Goal: Task Accomplishment & Management: Manage account settings

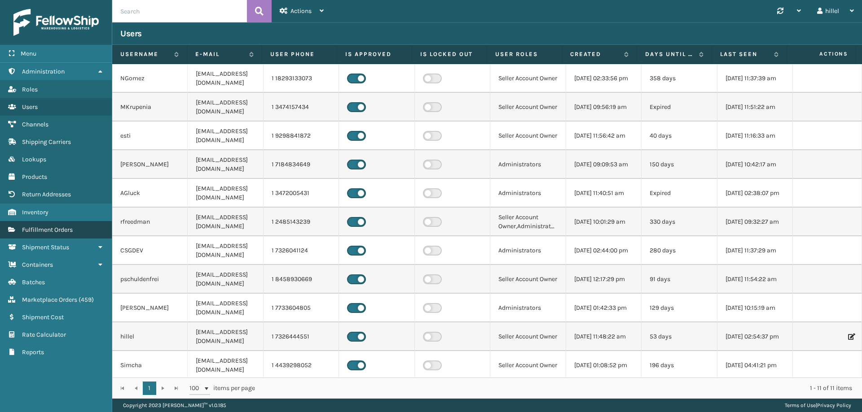
click at [54, 230] on span "Fulfillment Orders" at bounding box center [47, 230] width 51 height 8
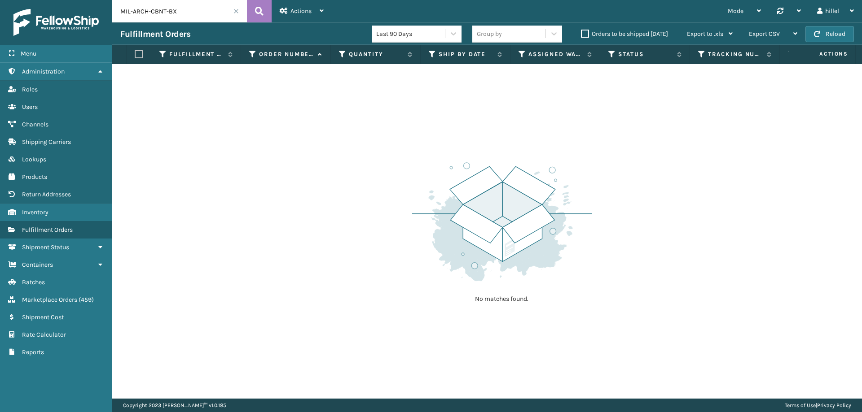
click at [586, 34] on label "Orders to be shipped [DATE]" at bounding box center [624, 34] width 87 height 8
click at [581, 34] on input "Orders to be shipped [DATE]" at bounding box center [581, 32] width 0 height 6
click at [586, 34] on label "Orders to be shipped [DATE]" at bounding box center [624, 34] width 87 height 8
click at [581, 34] on input "Orders to be shipped [DATE]" at bounding box center [581, 32] width 0 height 6
click at [238, 12] on span at bounding box center [235, 11] width 5 height 5
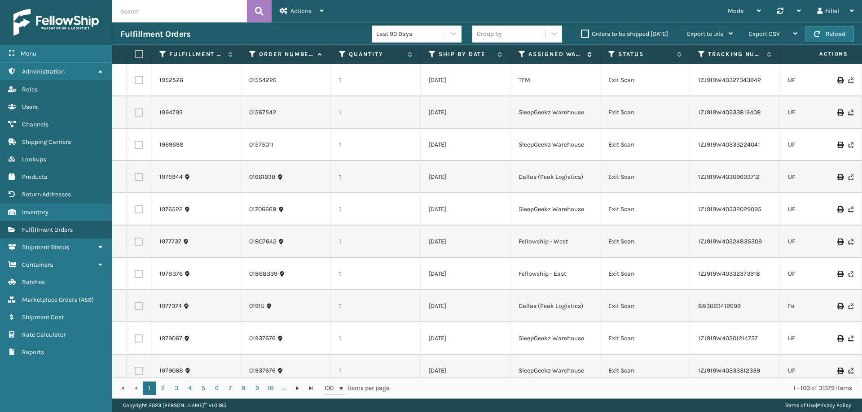
click at [522, 55] on icon at bounding box center [521, 54] width 7 height 8
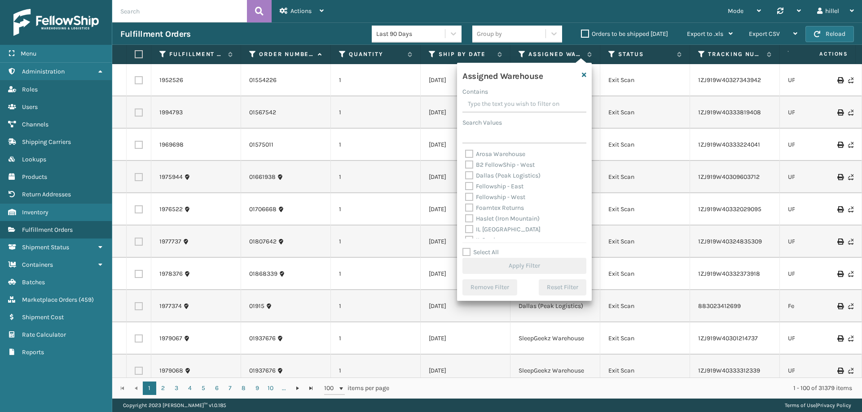
click at [252, 55] on icon at bounding box center [252, 54] width 7 height 8
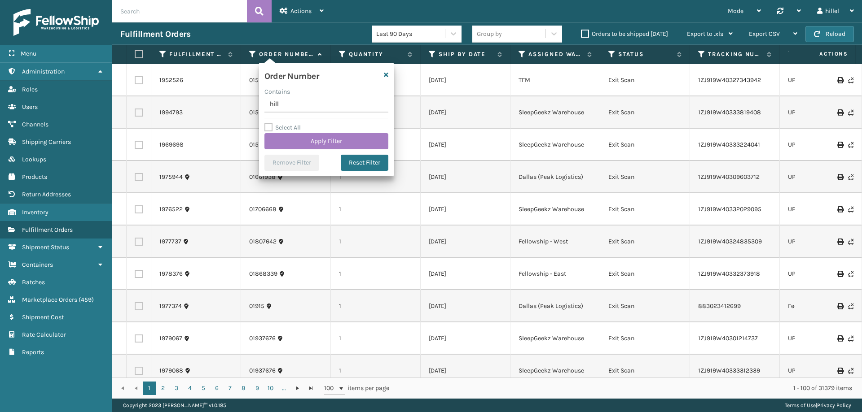
drag, startPoint x: 291, startPoint y: 101, endPoint x: 278, endPoint y: 101, distance: 13.5
click at [278, 101] on input "hill" at bounding box center [326, 104] width 124 height 16
type input "hill"
click at [383, 74] on div "Order Number" at bounding box center [326, 77] width 135 height 19
click at [387, 74] on icon "button" at bounding box center [386, 75] width 4 height 6
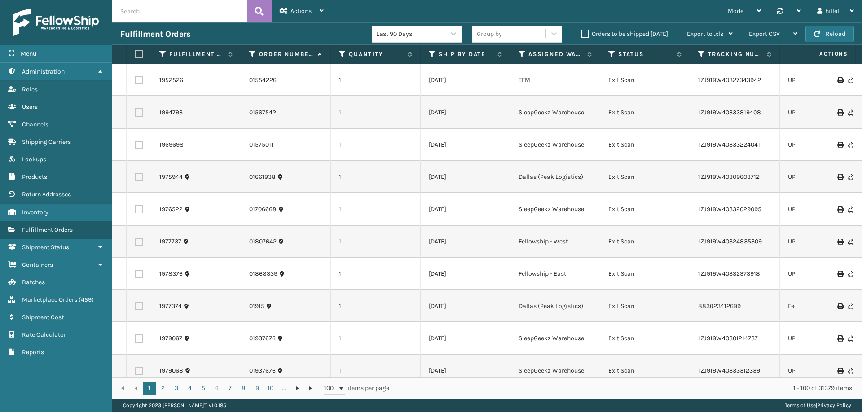
click at [253, 55] on icon at bounding box center [252, 54] width 7 height 8
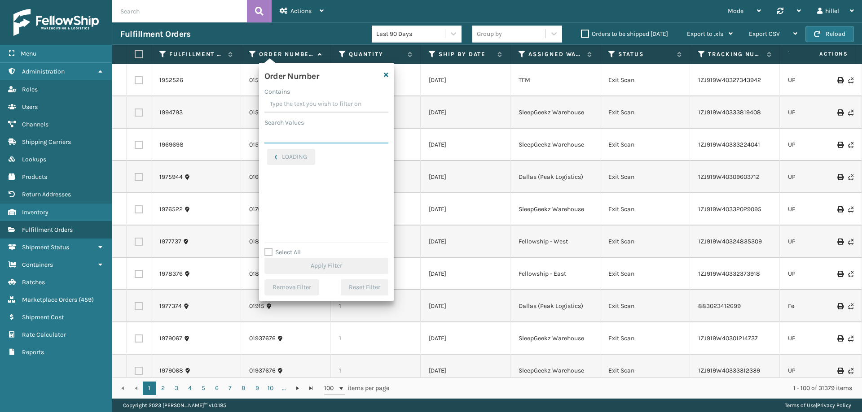
click at [281, 132] on input "Search Values" at bounding box center [326, 135] width 124 height 16
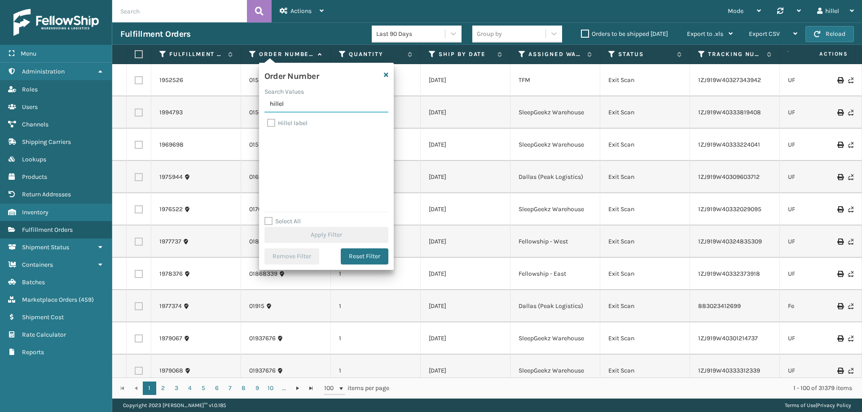
type input "hillel"
click at [293, 122] on label "Hillel label" at bounding box center [287, 123] width 40 height 8
click at [267, 122] on input "Hillel label" at bounding box center [267, 121] width 0 height 6
checkbox input "true"
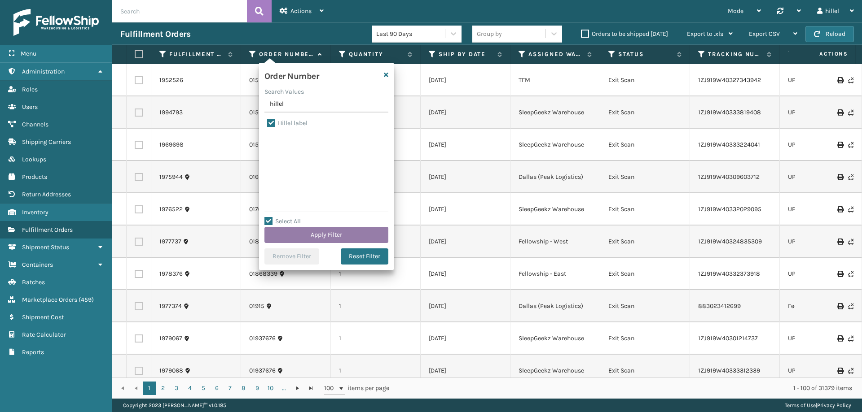
click at [336, 237] on button "Apply Filter" at bounding box center [326, 235] width 124 height 16
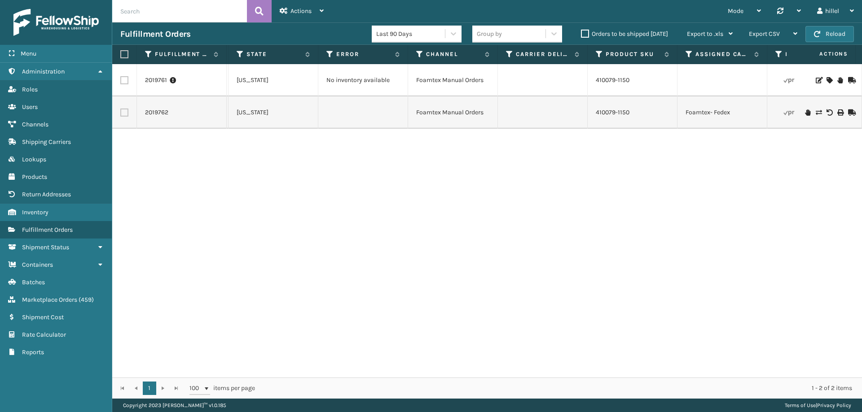
scroll to position [0, 643]
click at [837, 110] on icon at bounding box center [839, 113] width 5 height 6
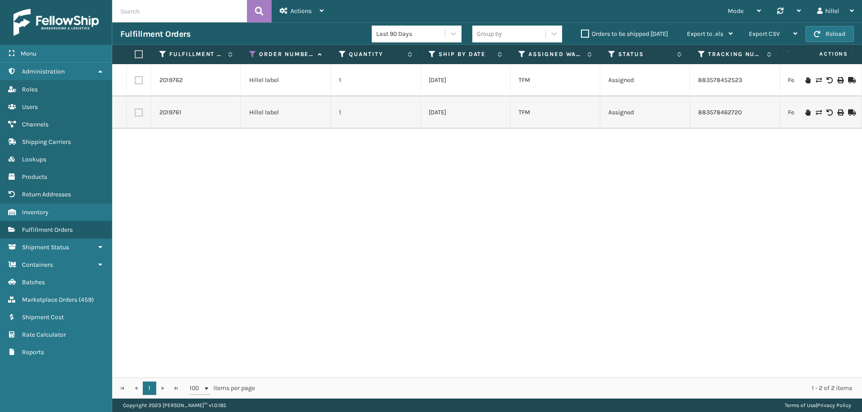
click at [173, 167] on div "2019762 Hillel label 1 [DATE] TFM Assigned 883578452523 FedEx Ground [US_STATE]…" at bounding box center [487, 221] width 750 height 314
click at [837, 81] on icon at bounding box center [839, 80] width 5 height 6
click at [731, 191] on div "2019762 Hillel label 1 [DATE] TFM Assigned 883578452523 FedEx Ground [US_STATE]…" at bounding box center [487, 221] width 750 height 314
click at [837, 114] on icon at bounding box center [839, 113] width 5 height 6
click at [253, 55] on icon at bounding box center [252, 54] width 7 height 8
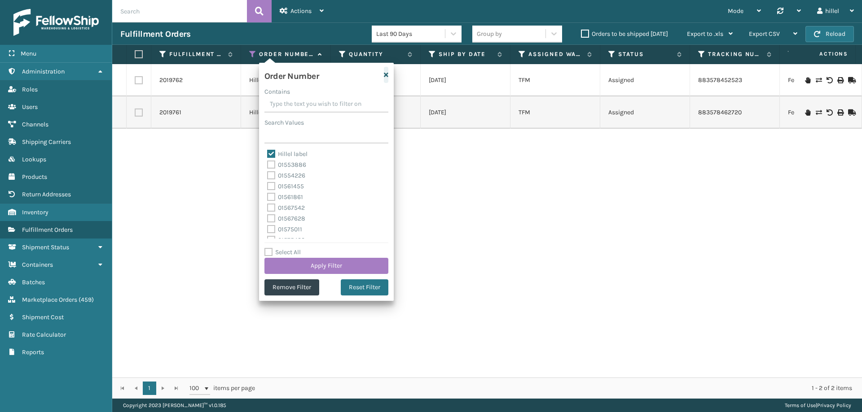
click at [385, 77] on icon "button" at bounding box center [386, 75] width 4 height 6
